Goal: Transaction & Acquisition: Purchase product/service

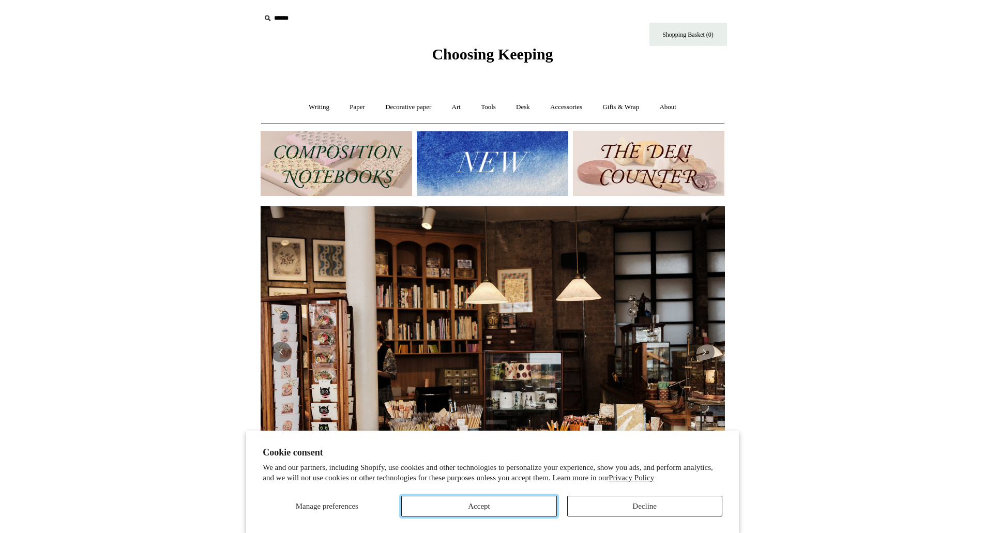
click at [494, 504] on button "Accept" at bounding box center [478, 506] width 155 height 21
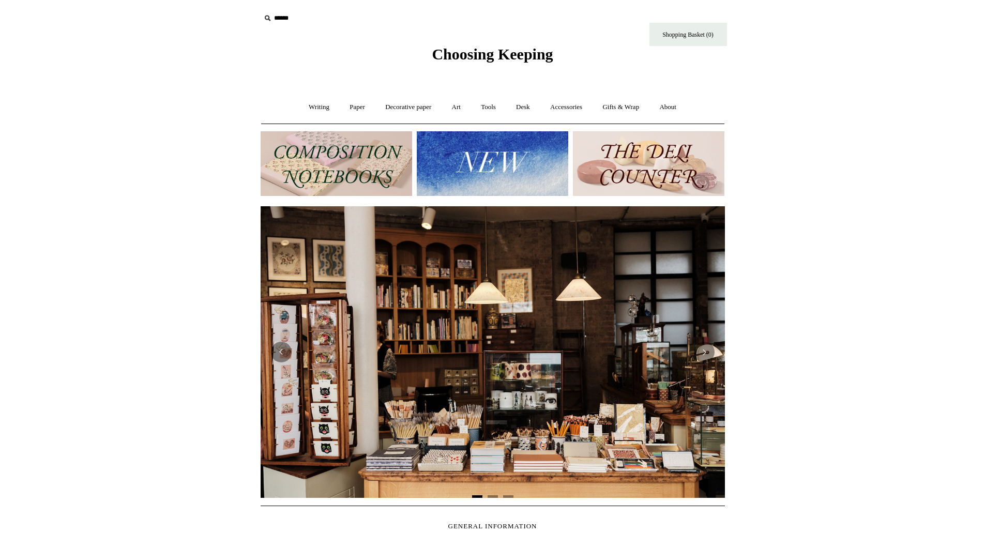
click at [275, 23] on input "text" at bounding box center [324, 18] width 127 height 19
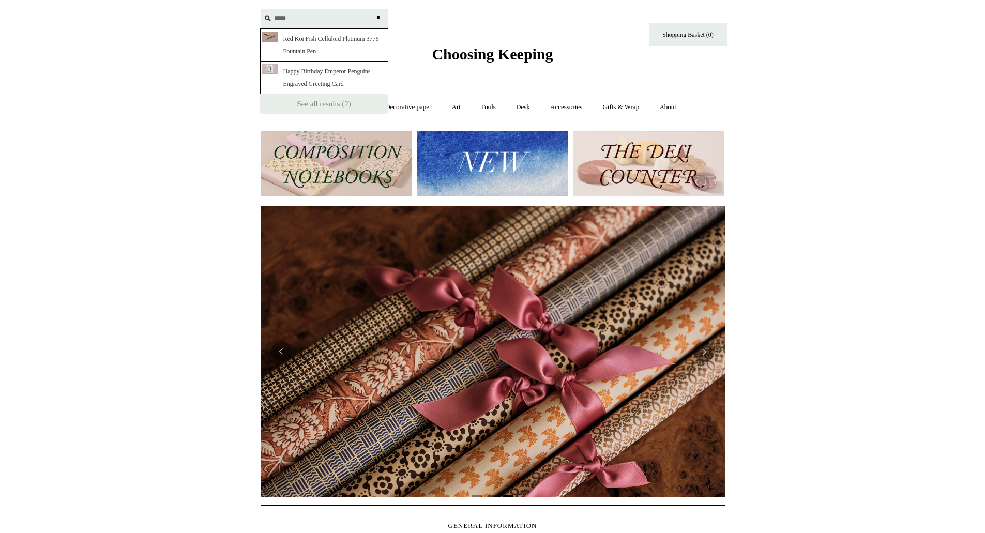
scroll to position [0, 929]
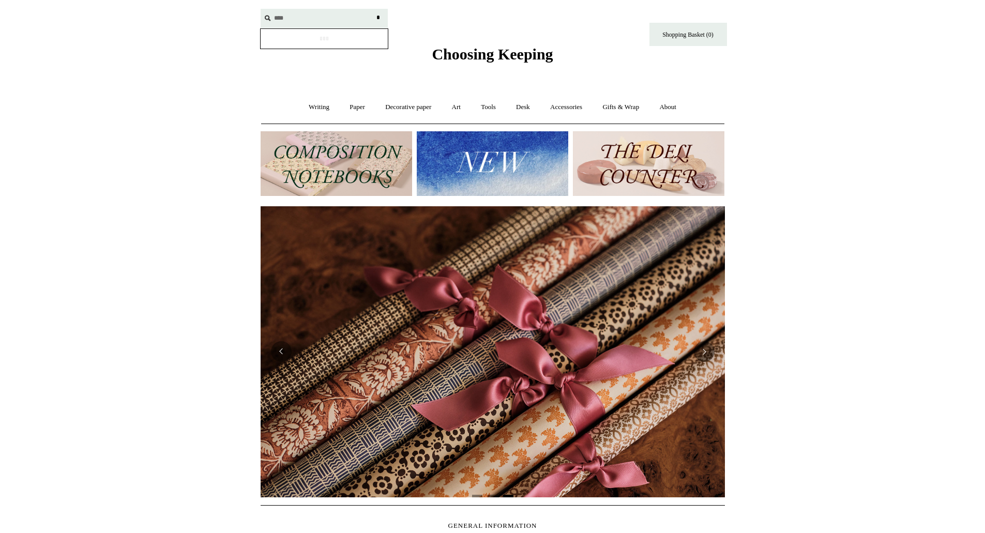
type input "****"
click at [373, 9] on input "*" at bounding box center [378, 18] width 10 height 18
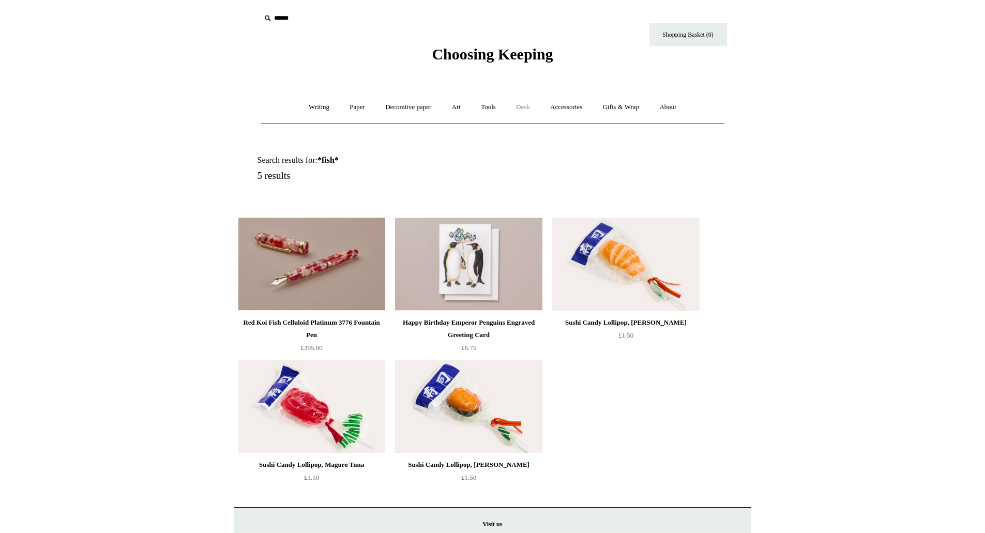
click at [523, 109] on link "Desk +" at bounding box center [523, 107] width 33 height 27
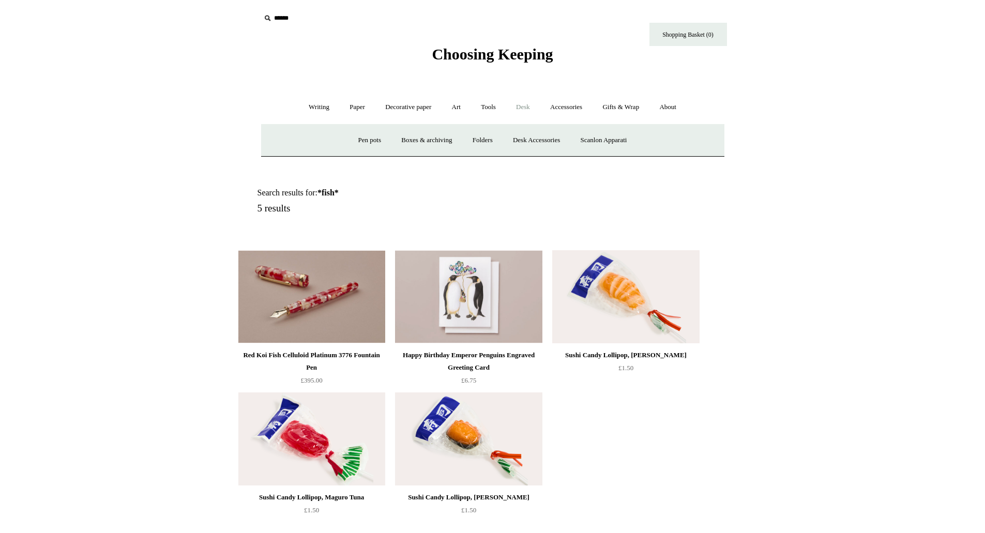
click at [466, 178] on div "Search results for: *fish* 5 results" at bounding box center [505, 203] width 494 height 83
click at [530, 107] on link "Desk -" at bounding box center [523, 107] width 33 height 27
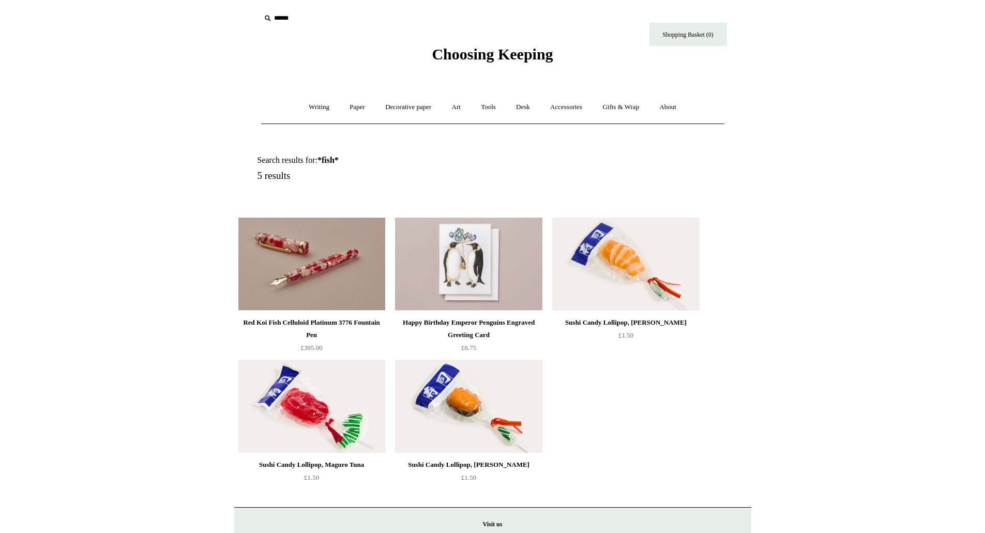
click at [525, 57] on span "Choosing Keeping" at bounding box center [492, 54] width 121 height 17
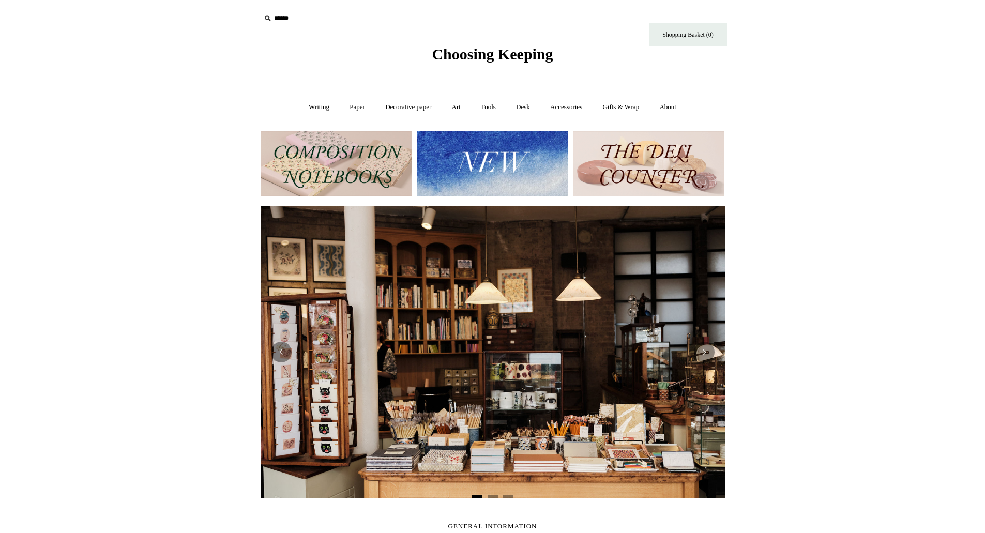
click at [672, 163] on img at bounding box center [649, 163] width 152 height 65
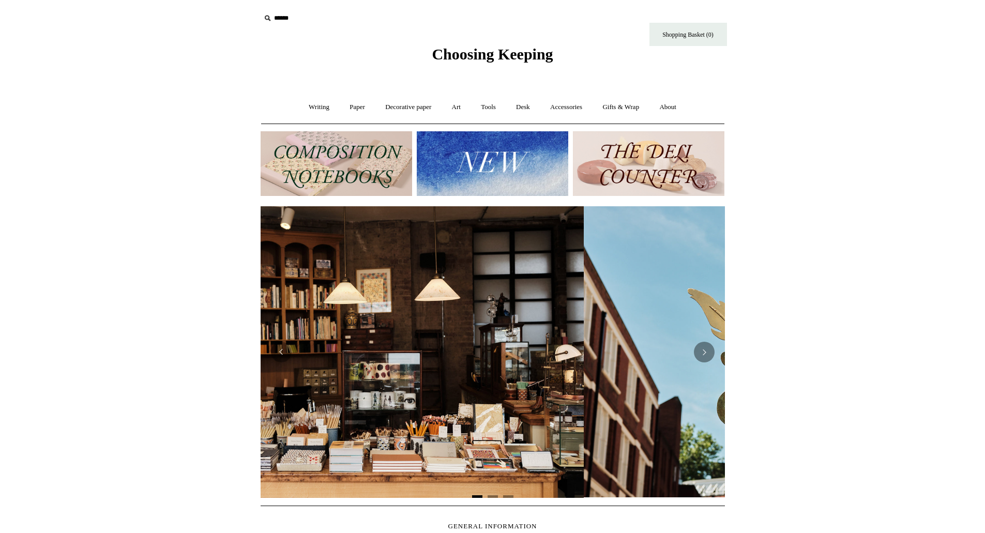
click at [504, 169] on img at bounding box center [493, 163] width 152 height 65
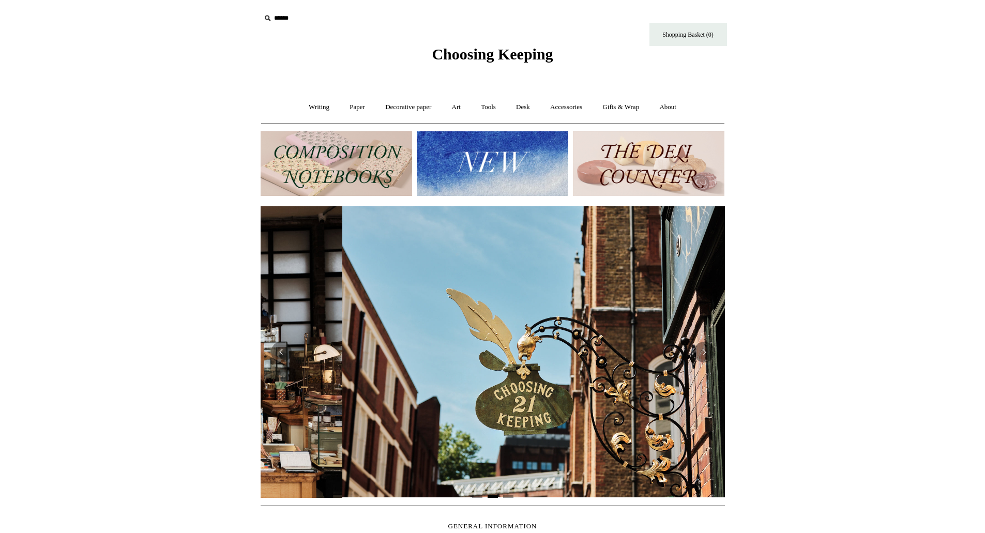
scroll to position [0, 460]
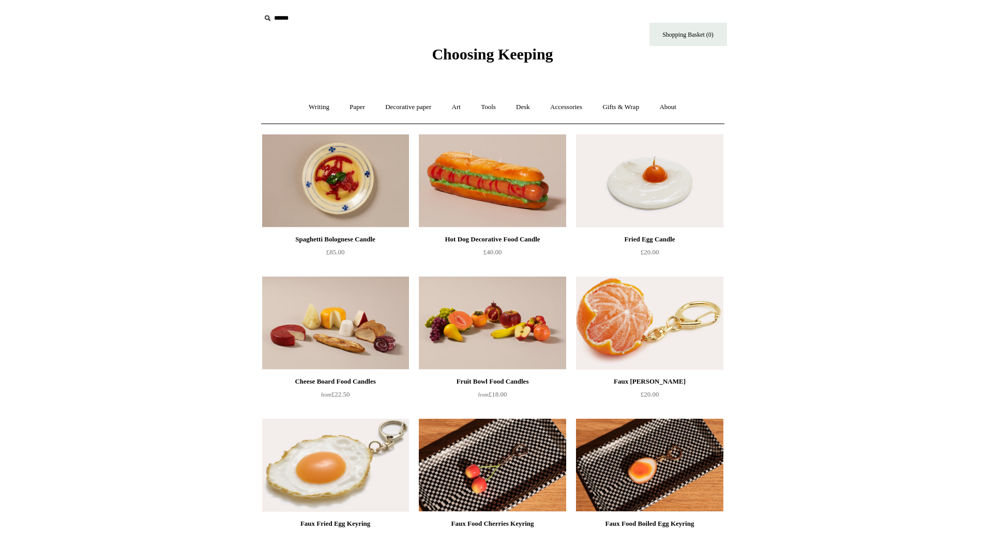
drag, startPoint x: 734, startPoint y: 317, endPoint x: 713, endPoint y: 204, distance: 115.2
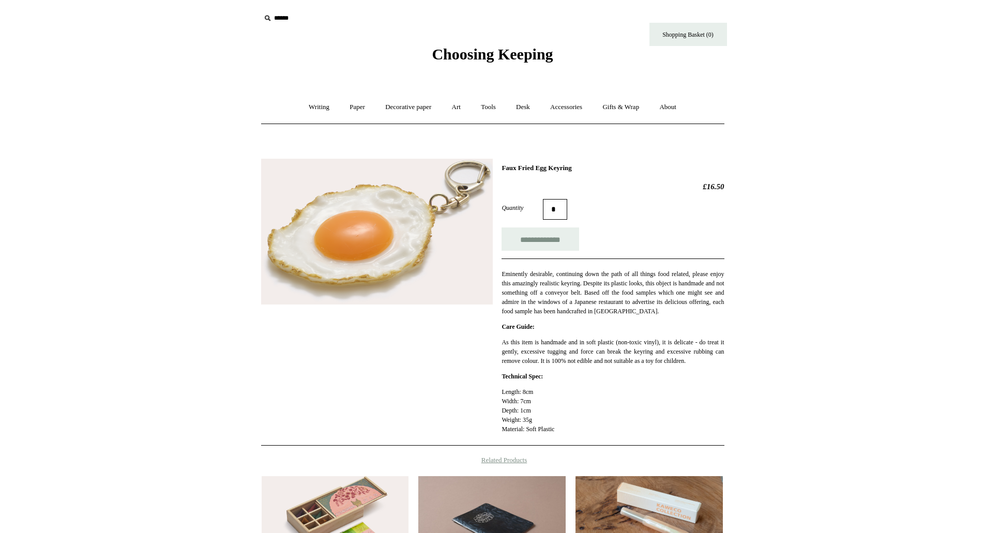
click at [628, 269] on div "Eminently desirable, continuing down the path of all things food related, pleas…" at bounding box center [613, 287] width 222 height 57
click at [634, 208] on div "Quantity *" at bounding box center [613, 209] width 222 height 21
